Goal: Task Accomplishment & Management: Manage account settings

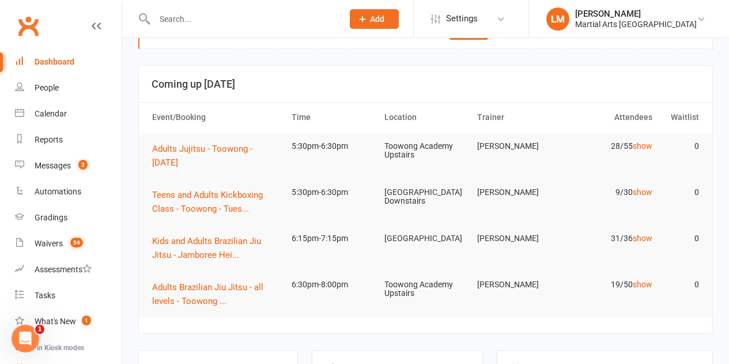
scroll to position [58, 0]
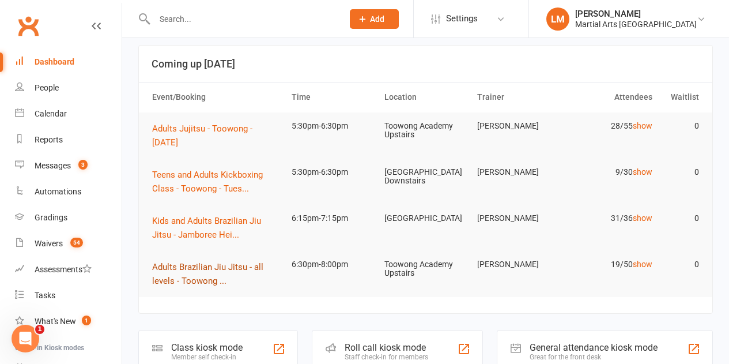
click at [209, 270] on span "Adults Brazilian Jiu Jitsu - all levels - Toowong ..." at bounding box center [207, 274] width 111 height 24
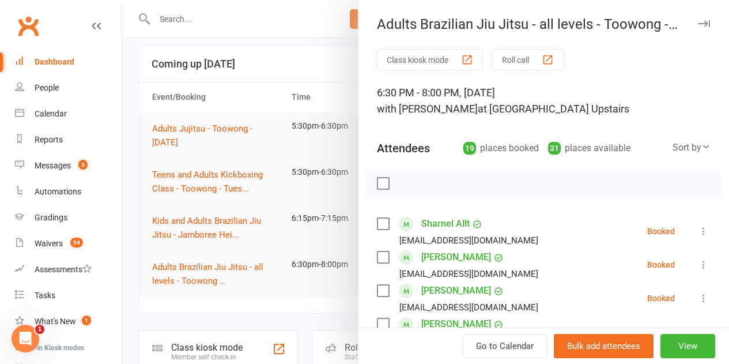
click at [377, 182] on label at bounding box center [383, 184] width 12 height 12
click at [427, 186] on icon "button" at bounding box center [433, 183] width 13 height 13
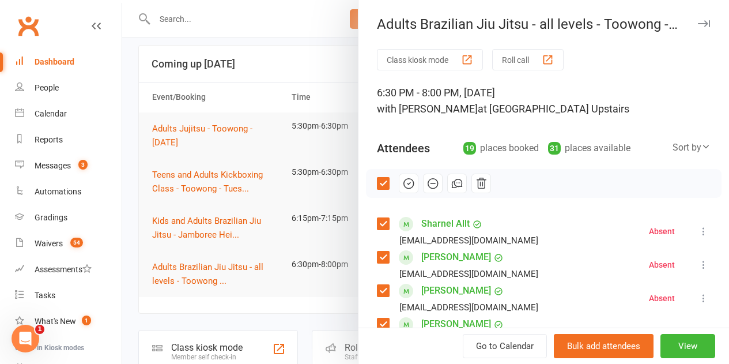
click at [377, 185] on label at bounding box center [383, 184] width 12 height 12
click at [377, 221] on label at bounding box center [383, 224] width 12 height 12
click at [377, 256] on label at bounding box center [383, 257] width 12 height 12
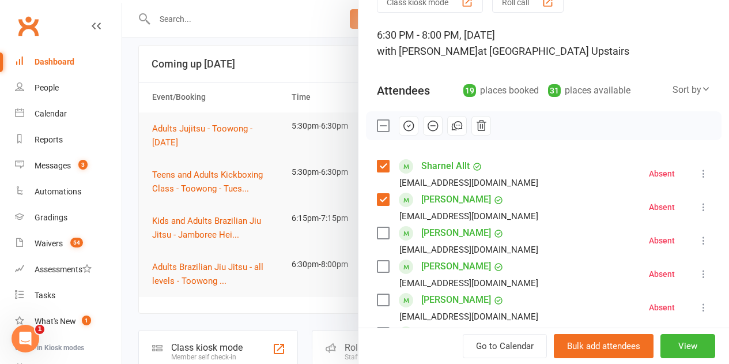
click at [377, 300] on label at bounding box center [383, 300] width 12 height 12
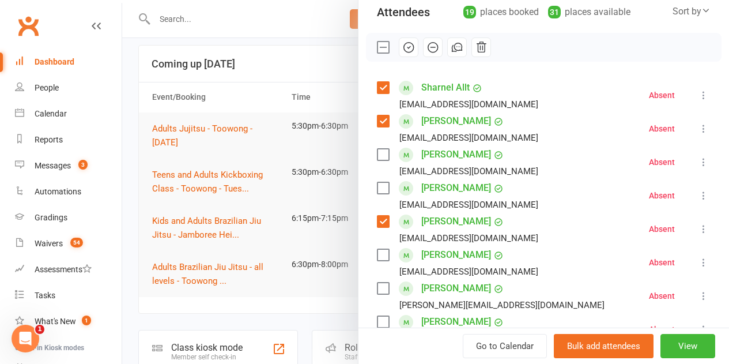
scroll to position [173, 0]
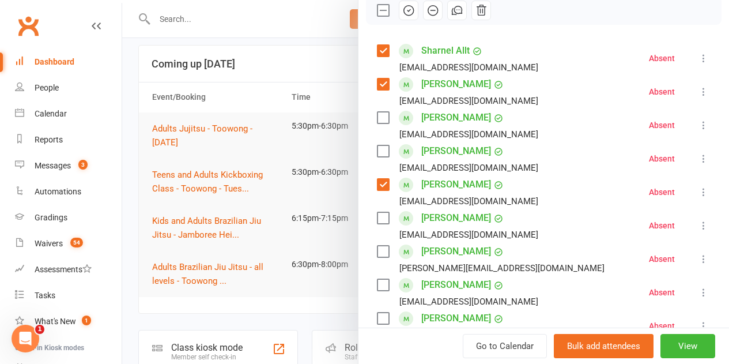
click at [377, 251] on label at bounding box center [383, 252] width 12 height 12
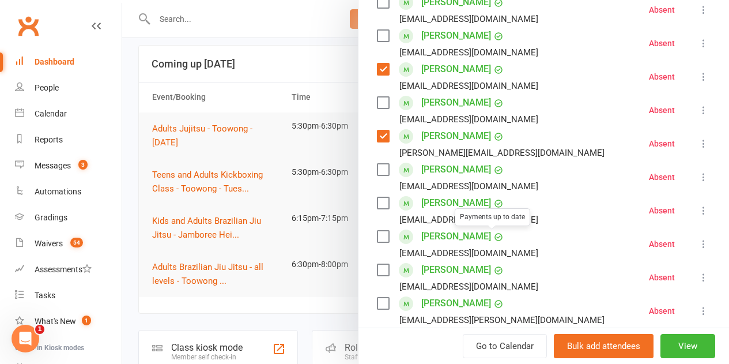
scroll to position [346, 0]
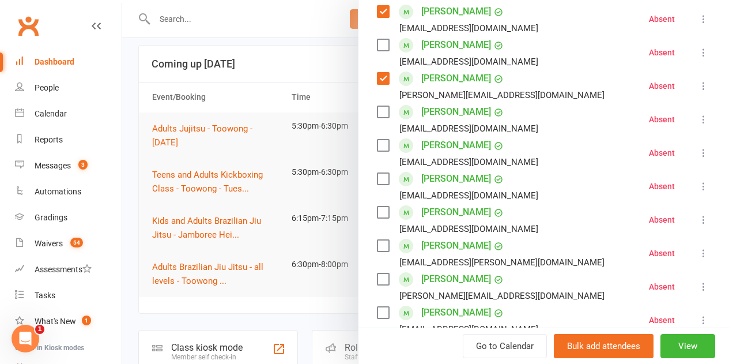
click at [377, 279] on label at bounding box center [383, 279] width 12 height 12
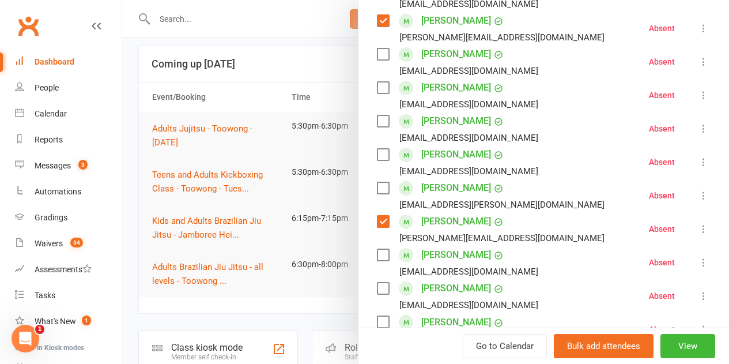
click at [377, 284] on label at bounding box center [383, 289] width 12 height 12
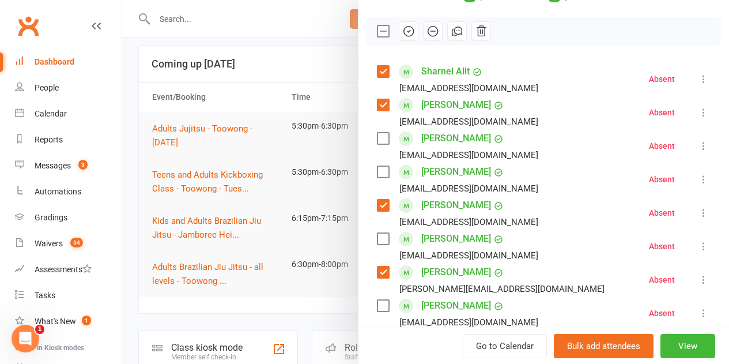
scroll to position [0, 0]
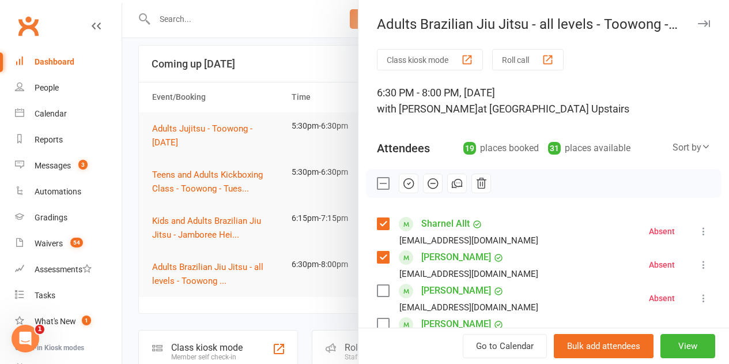
click at [402, 184] on icon "button" at bounding box center [408, 183] width 13 height 13
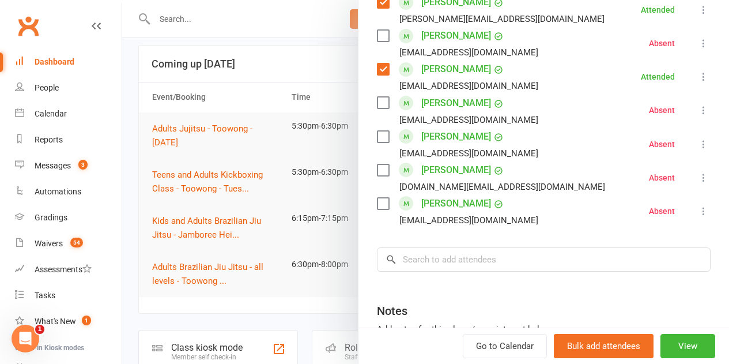
scroll to position [634, 0]
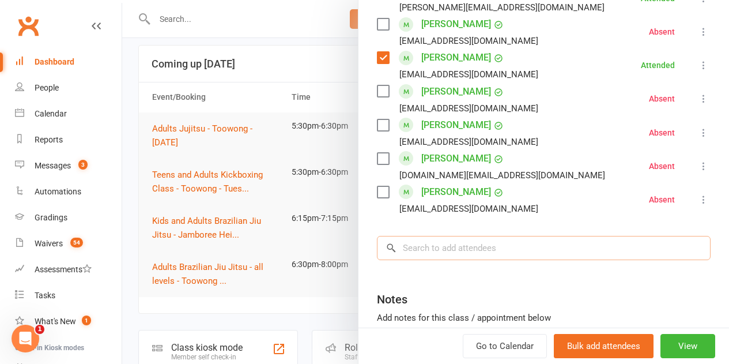
click at [560, 256] on input "search" at bounding box center [544, 248] width 334 height 24
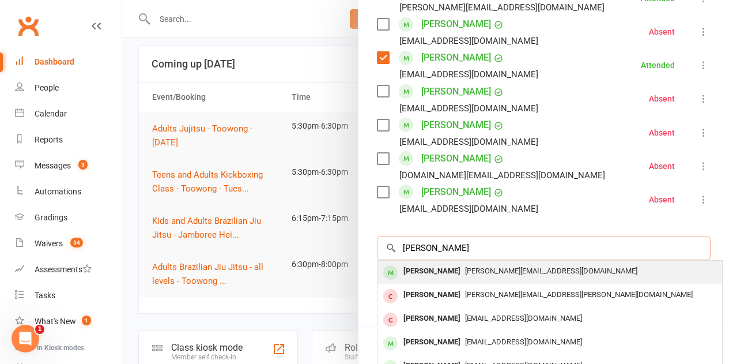
type input "[PERSON_NAME]"
click at [439, 266] on div "[PERSON_NAME]" at bounding box center [432, 271] width 66 height 17
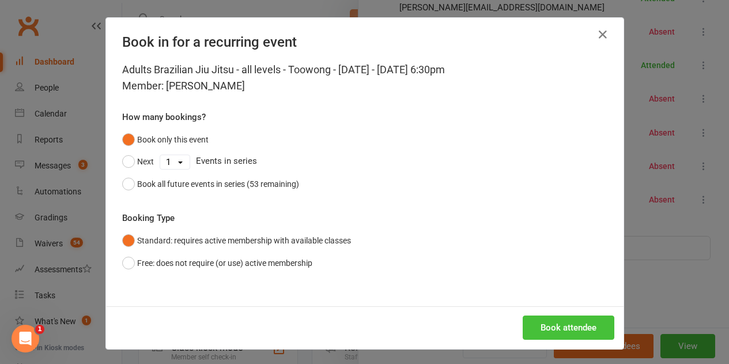
click at [595, 321] on button "Book attendee" at bounding box center [569, 327] width 92 height 24
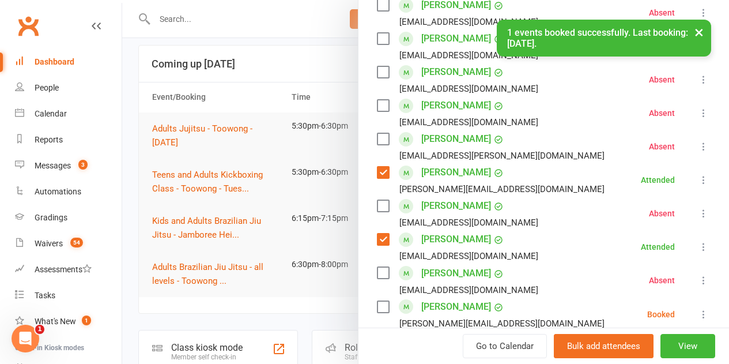
scroll to position [519, 0]
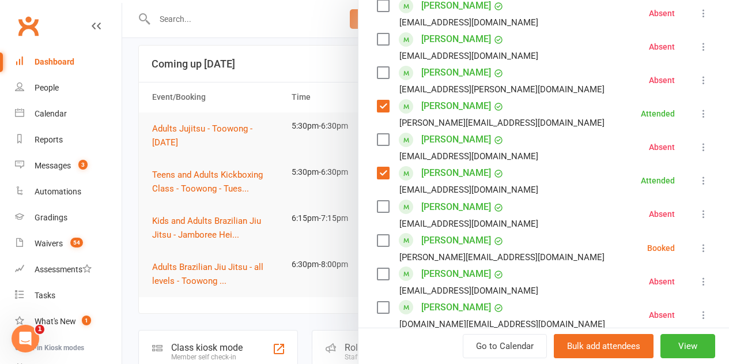
click at [377, 242] on label at bounding box center [383, 241] width 12 height 12
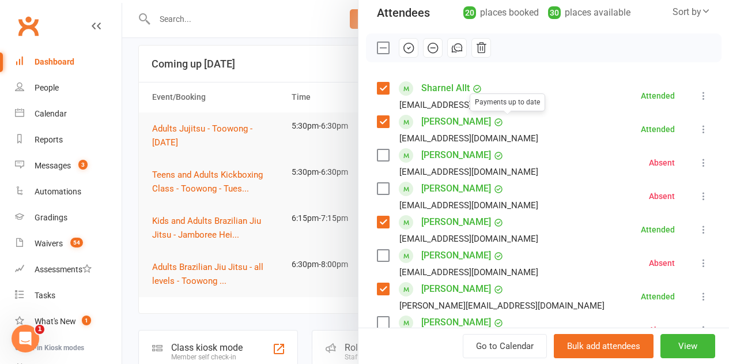
scroll to position [115, 0]
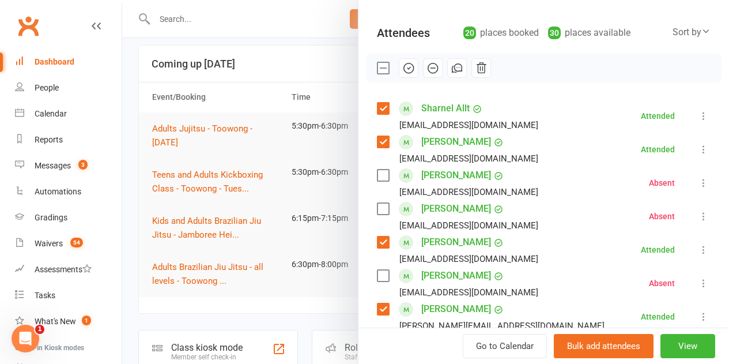
click at [402, 70] on icon "button" at bounding box center [408, 68] width 13 height 13
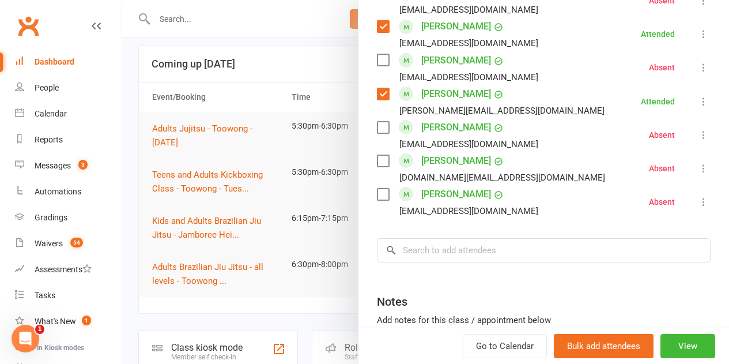
scroll to position [692, 0]
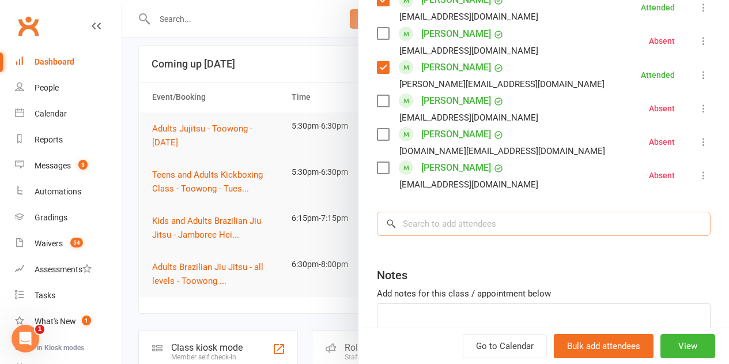
click at [525, 225] on input "search" at bounding box center [544, 224] width 334 height 24
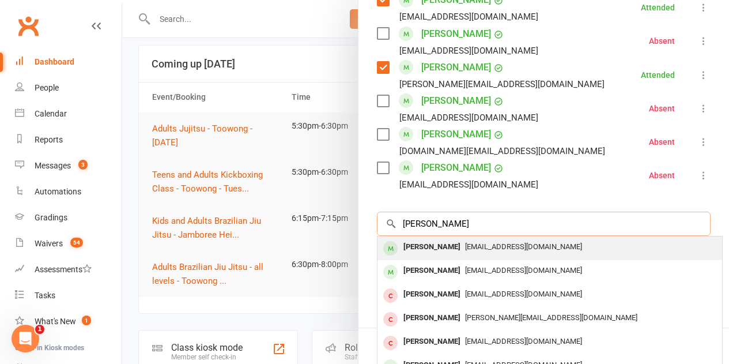
type input "[PERSON_NAME]"
click at [429, 247] on div "[PERSON_NAME]" at bounding box center [432, 247] width 66 height 17
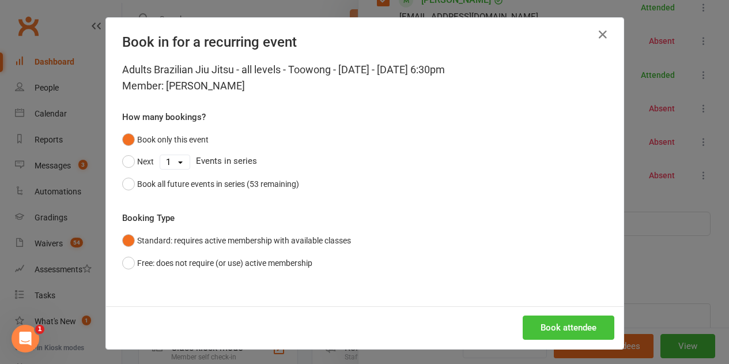
click at [547, 325] on button "Book attendee" at bounding box center [569, 327] width 92 height 24
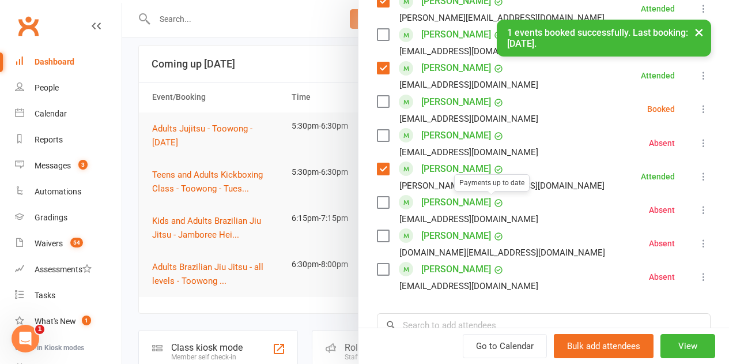
scroll to position [577, 0]
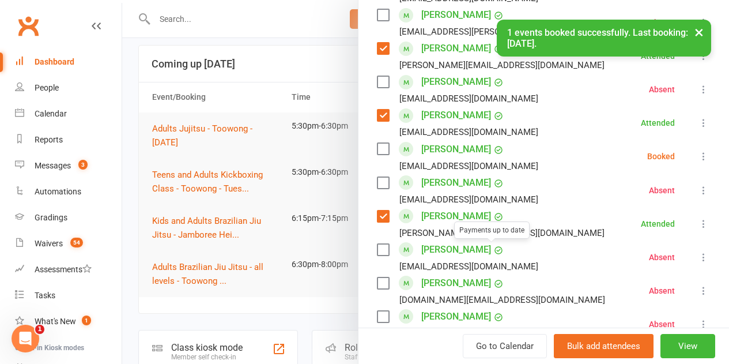
click at [377, 148] on label at bounding box center [383, 149] width 12 height 12
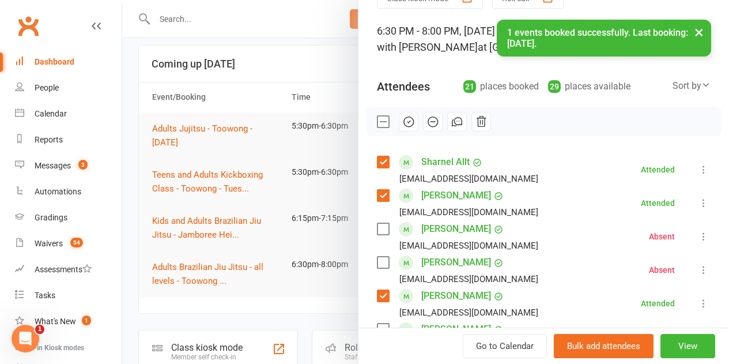
scroll to position [58, 0]
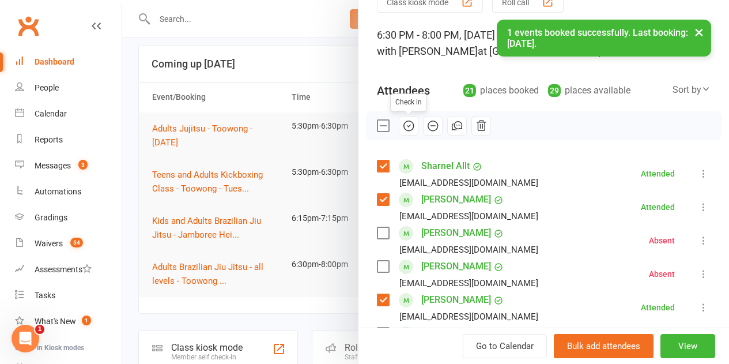
click at [405, 124] on icon "button" at bounding box center [408, 125] width 13 height 13
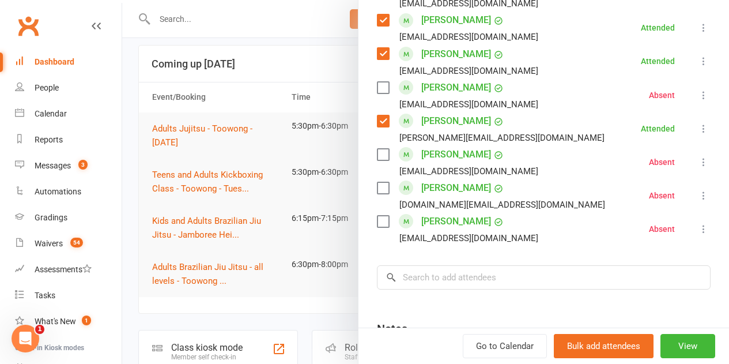
scroll to position [692, 0]
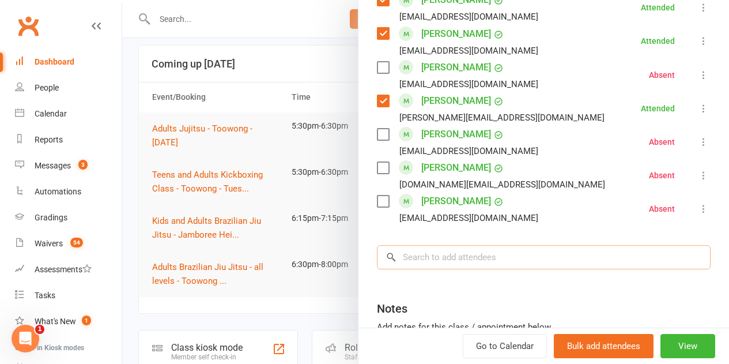
click at [482, 254] on input "search" at bounding box center [544, 257] width 334 height 24
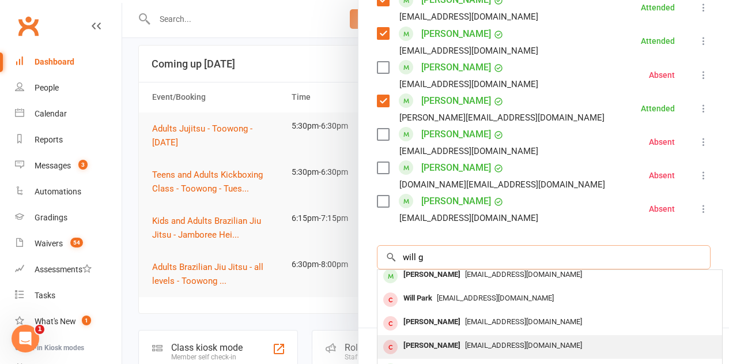
scroll to position [63, 0]
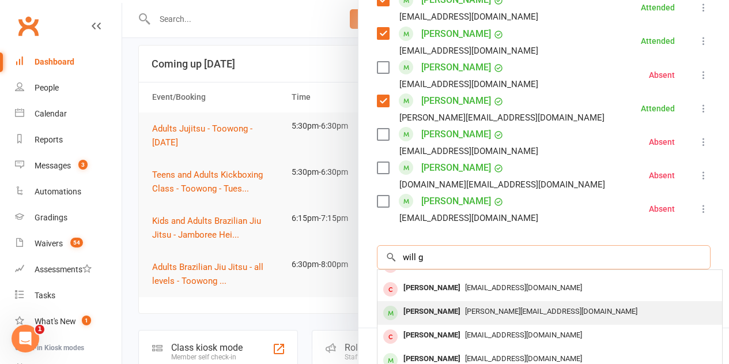
type input "will g"
click at [440, 314] on div "[PERSON_NAME]" at bounding box center [432, 311] width 66 height 17
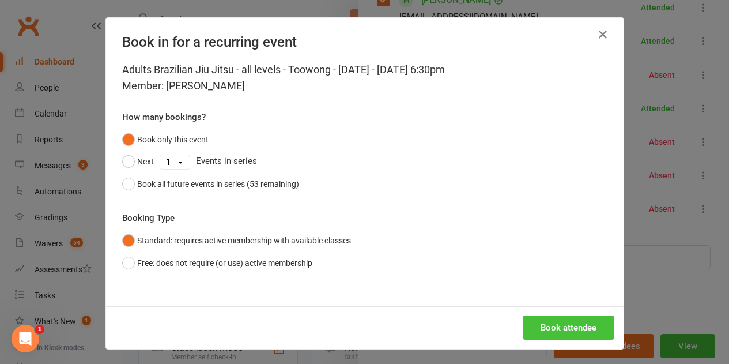
click at [584, 323] on button "Book attendee" at bounding box center [569, 327] width 92 height 24
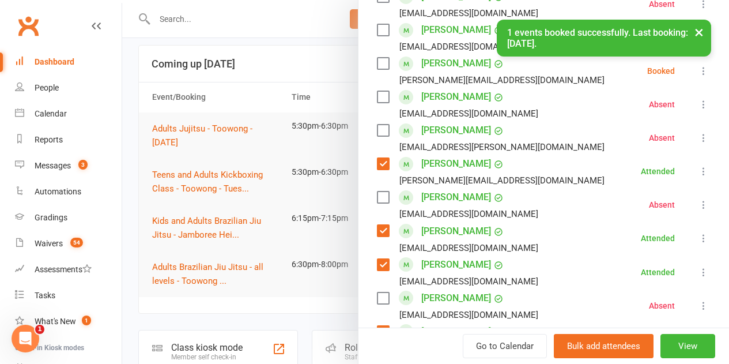
scroll to position [437, 0]
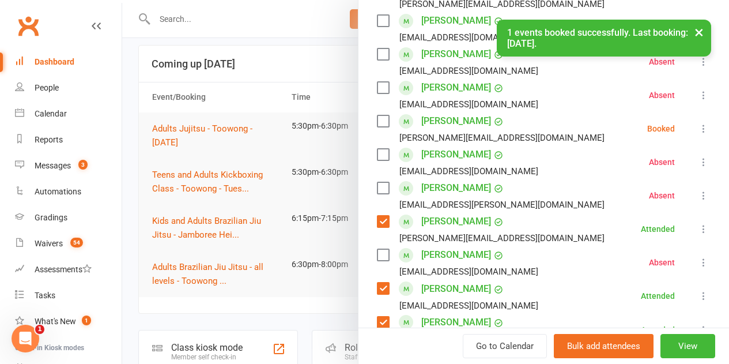
click at [377, 123] on label at bounding box center [383, 121] width 12 height 12
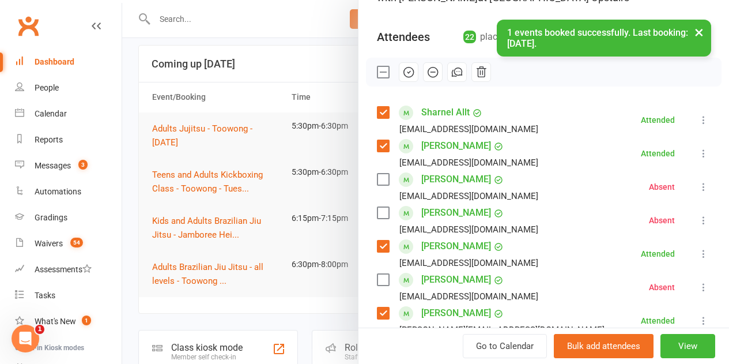
scroll to position [91, 0]
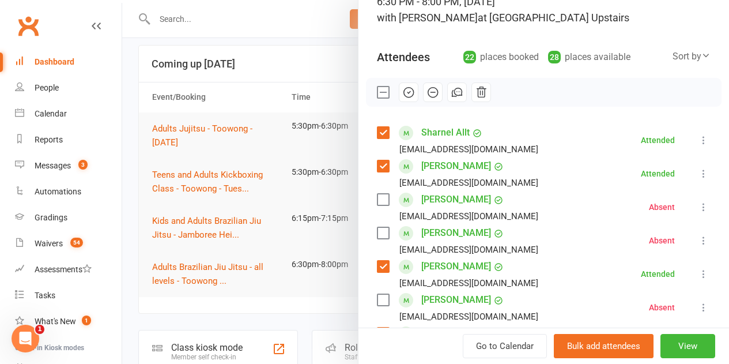
drag, startPoint x: 394, startPoint y: 96, endPoint x: 419, endPoint y: 46, distance: 56.2
click at [402, 96] on icon "button" at bounding box center [408, 92] width 13 height 13
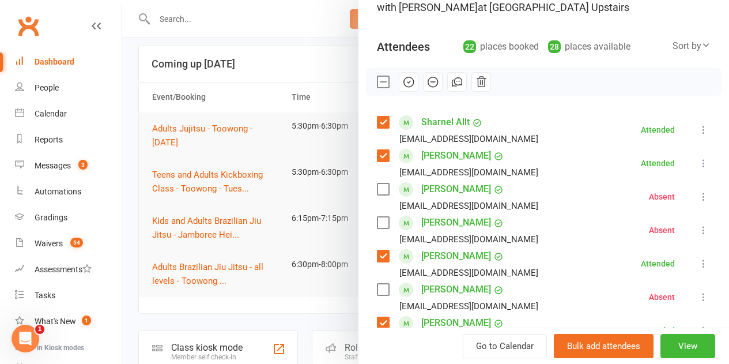
scroll to position [0, 0]
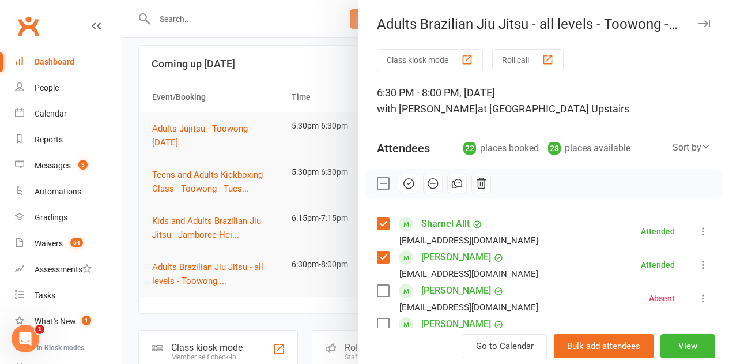
click at [307, 32] on div at bounding box center [425, 182] width 607 height 364
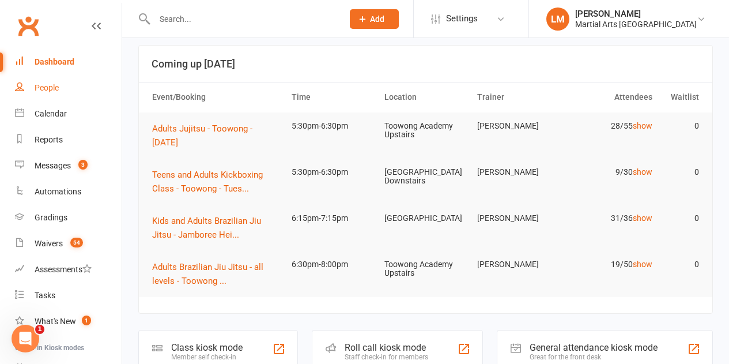
click at [74, 97] on link "People" at bounding box center [68, 88] width 107 height 26
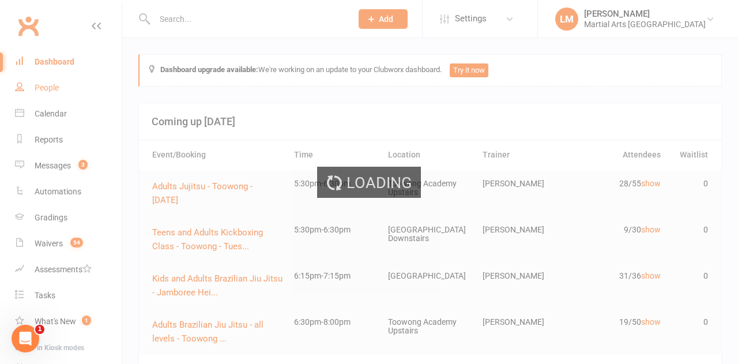
select select "100"
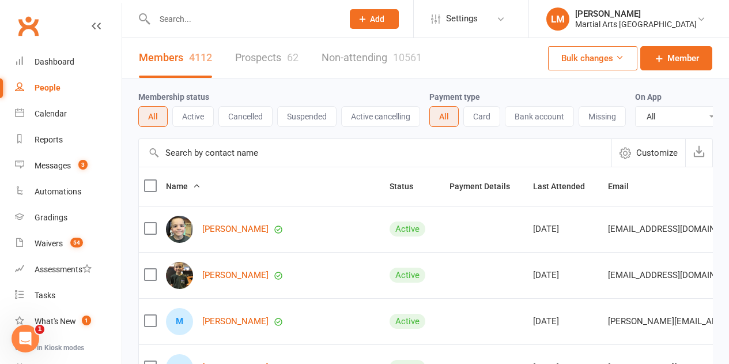
click at [251, 161] on input "text" at bounding box center [375, 153] width 473 height 28
click at [300, 77] on div "Members 4112 Prospects 62 Non-attending 10561" at bounding box center [280, 58] width 317 height 40
click at [284, 54] on link "Prospects 62" at bounding box center [266, 58] width 63 height 40
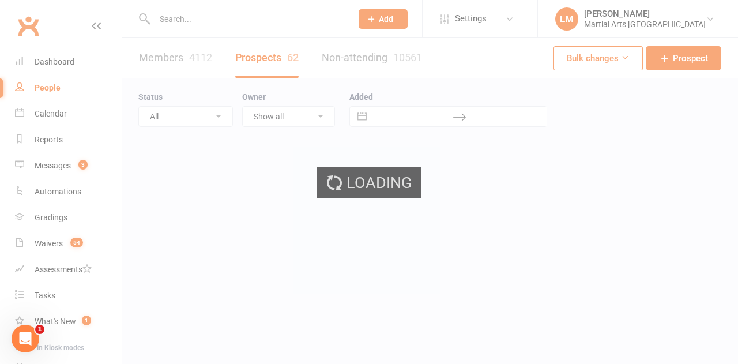
select select "100"
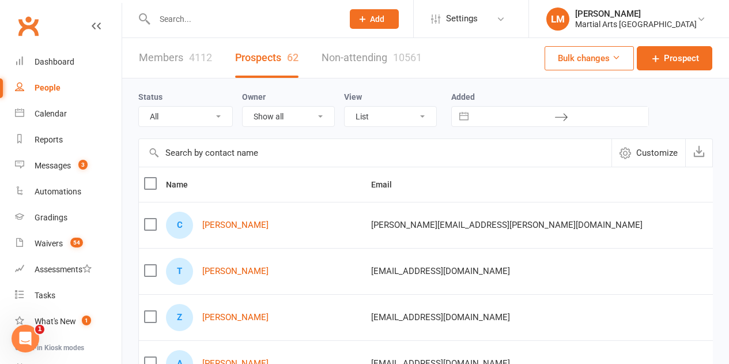
click at [255, 17] on input "text" at bounding box center [243, 19] width 184 height 16
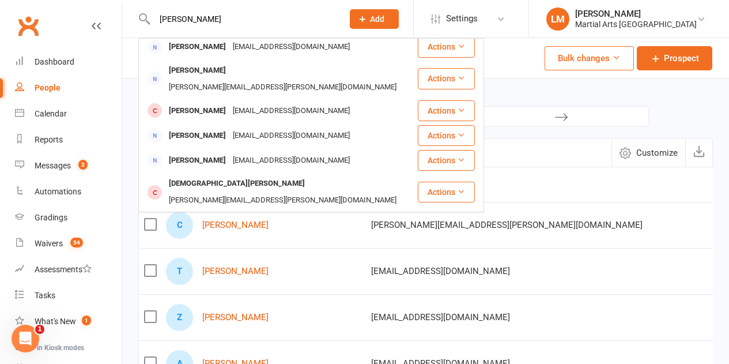
scroll to position [323, 0]
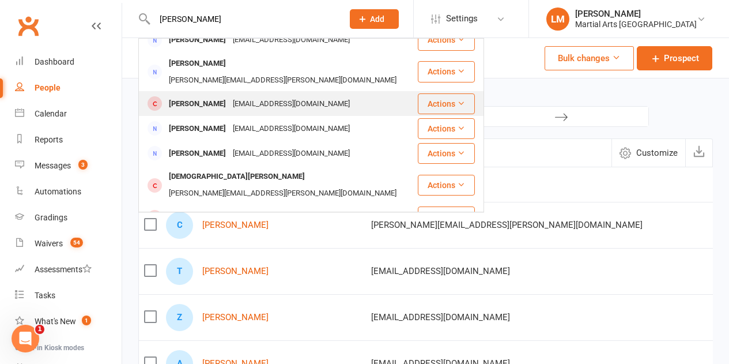
type input "[PERSON_NAME]"
click at [202, 96] on div "[PERSON_NAME]" at bounding box center [197, 104] width 64 height 17
